Goal: Information Seeking & Learning: Learn about a topic

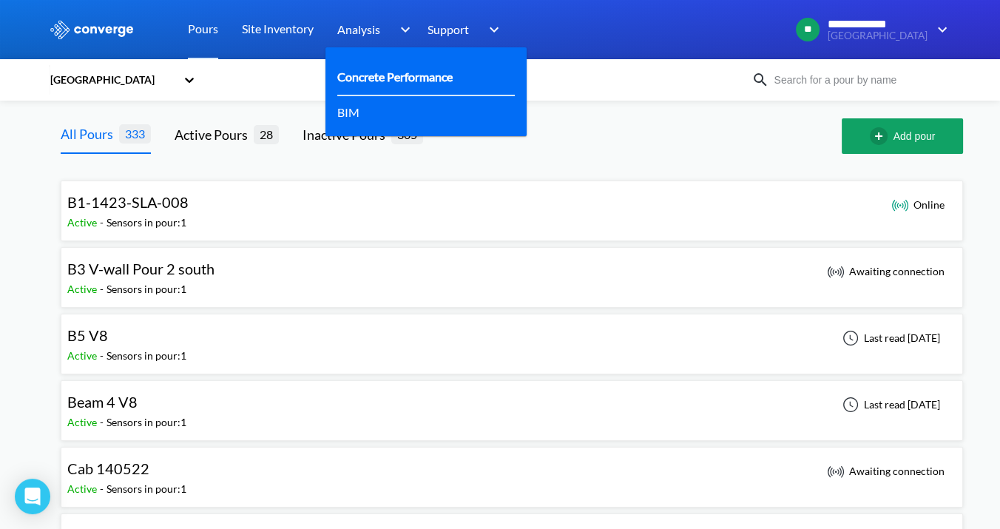
click at [391, 75] on link "Concrete Performance" at bounding box center [394, 76] width 115 height 18
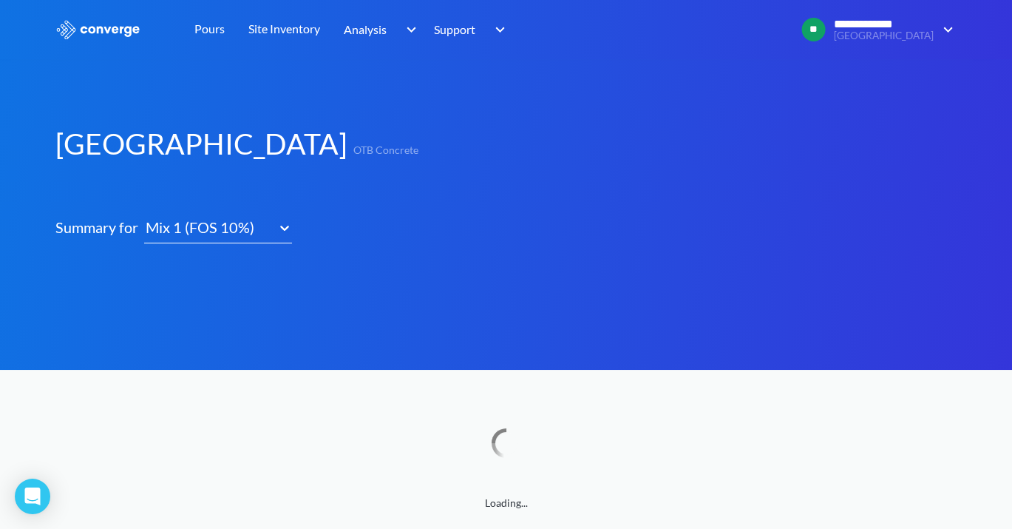
click at [233, 228] on div "Mix 1 (FOS 10%)" at bounding box center [207, 227] width 127 height 23
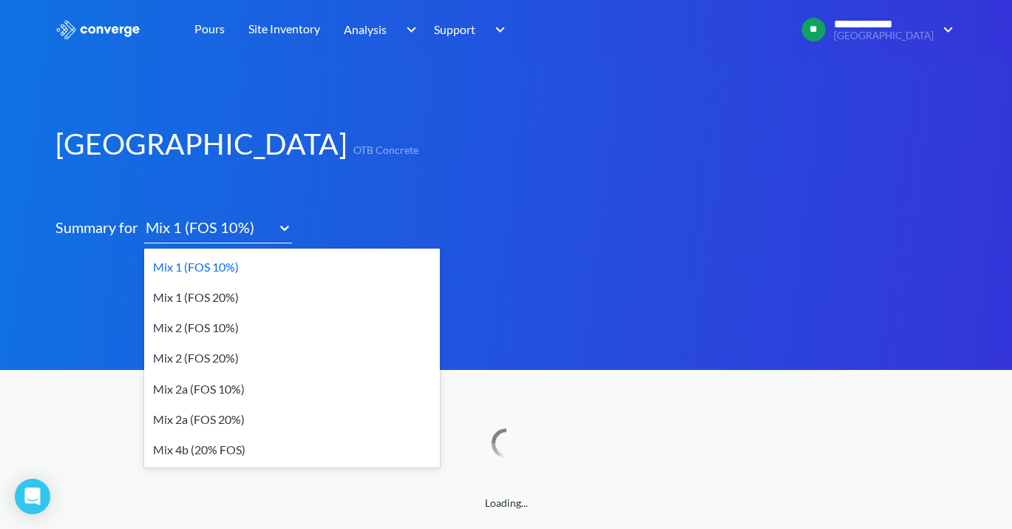
click at [200, 450] on div "Mix 4b (20% FOS)" at bounding box center [292, 449] width 296 height 30
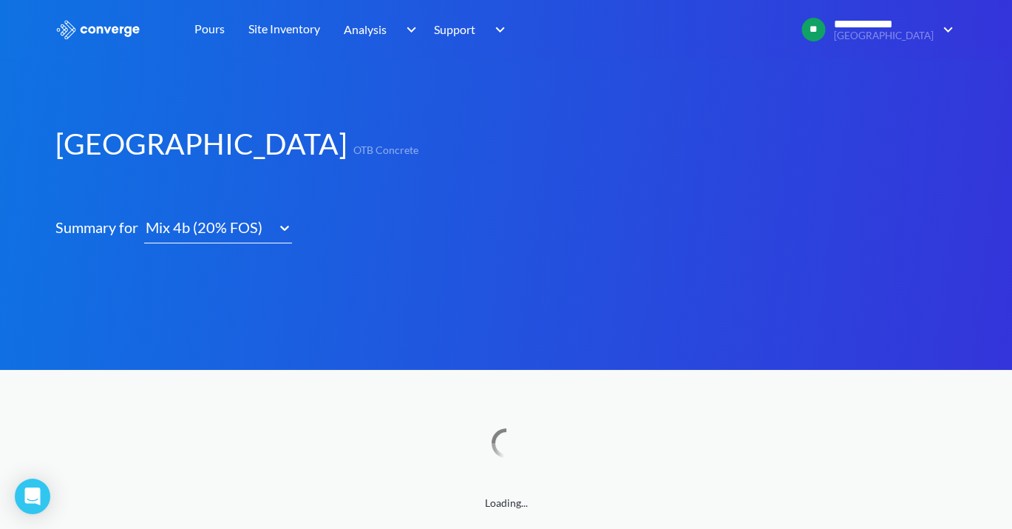
click at [681, 387] on div "Old Oak Common OTB Concrete Summary for option Mix 4b (20% FOS), selected. 7 re…" at bounding box center [506, 317] width 902 height 387
click at [691, 379] on div "Old Oak Common OTB Concrete Summary for Mix 4b (20% FOS) Loading..." at bounding box center [506, 317] width 902 height 387
click at [247, 223] on div "Mix 4b (20% FOS)" at bounding box center [207, 227] width 127 height 23
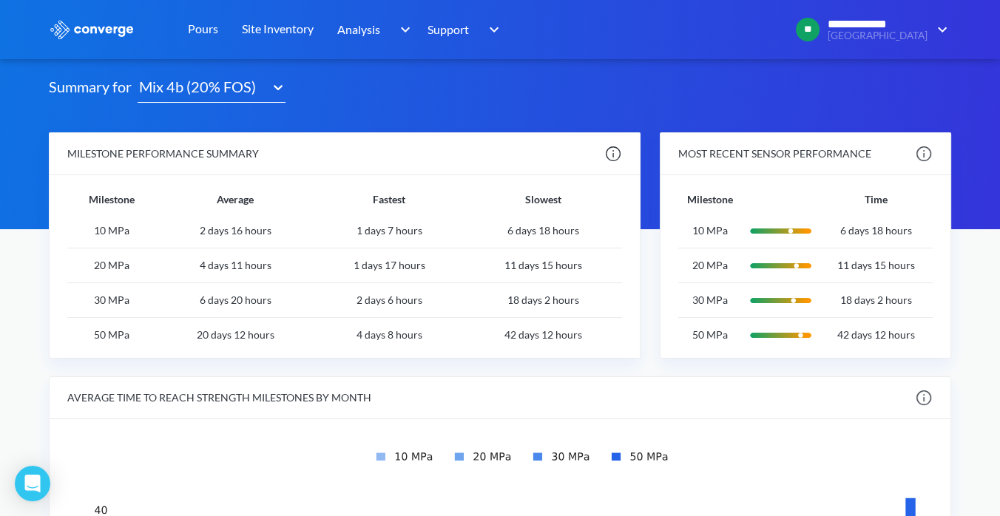
scroll to position [82, 0]
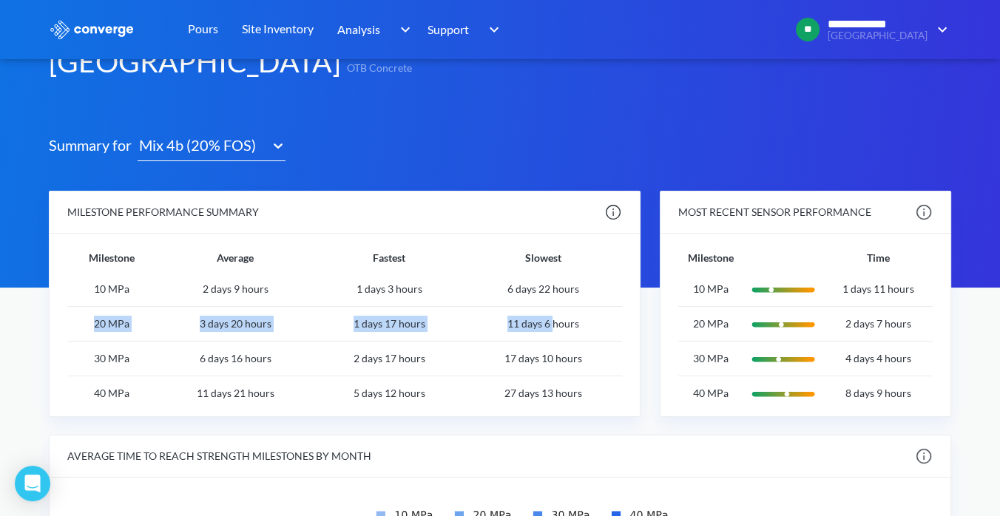
drag, startPoint x: 105, startPoint y: 322, endPoint x: 552, endPoint y: 316, distance: 446.7
click at [552, 316] on tr "20 MPa 3 days 20 hours 1 days 17 hours 11 days 6 hours" at bounding box center [344, 324] width 555 height 35
drag, startPoint x: 552, startPoint y: 316, endPoint x: 393, endPoint y: 335, distance: 160.1
click at [456, 333] on td "1 days 17 hours" at bounding box center [388, 324] width 149 height 35
click at [349, 325] on td "1 days 17 hours" at bounding box center [388, 324] width 149 height 35
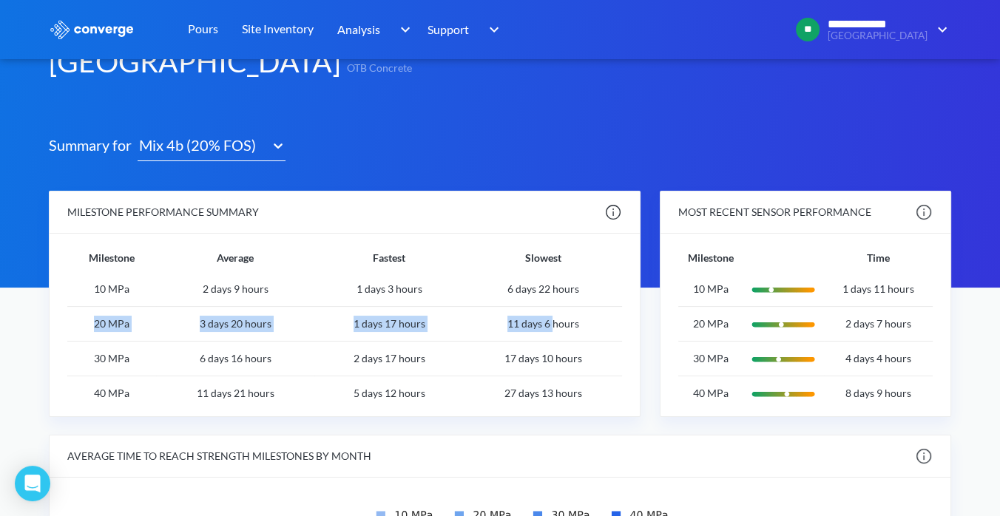
click at [373, 325] on td "1 days 17 hours" at bounding box center [388, 324] width 149 height 35
drag, startPoint x: 196, startPoint y: 323, endPoint x: 276, endPoint y: 327, distance: 79.9
click at [276, 327] on td "3 days 20 hours" at bounding box center [235, 324] width 159 height 35
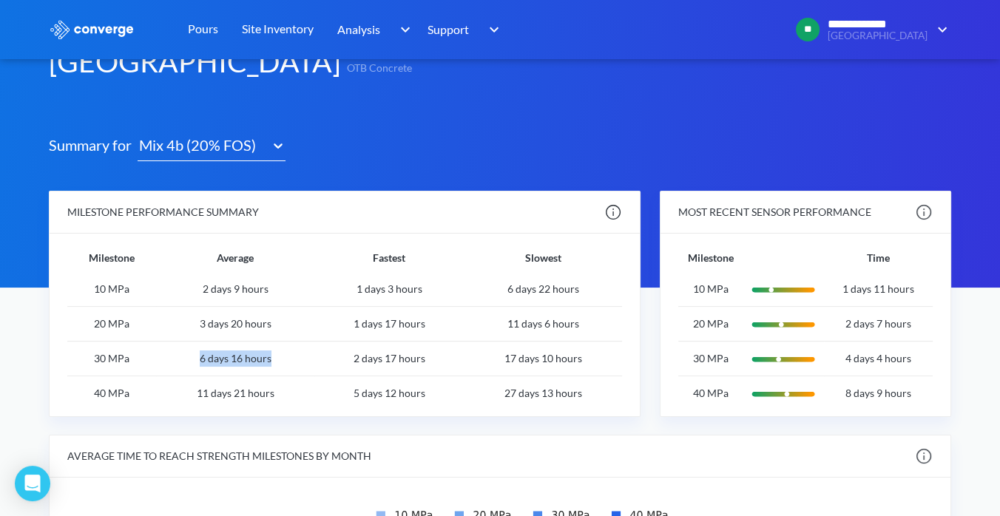
drag, startPoint x: 276, startPoint y: 327, endPoint x: 274, endPoint y: 363, distance: 36.3
click at [274, 363] on td "6 days 16 hours" at bounding box center [235, 359] width 159 height 35
click at [276, 363] on td "6 days 16 hours" at bounding box center [235, 359] width 159 height 35
click at [364, 356] on td "2 days 17 hours" at bounding box center [388, 359] width 149 height 35
